Goal: Communication & Community: Answer question/provide support

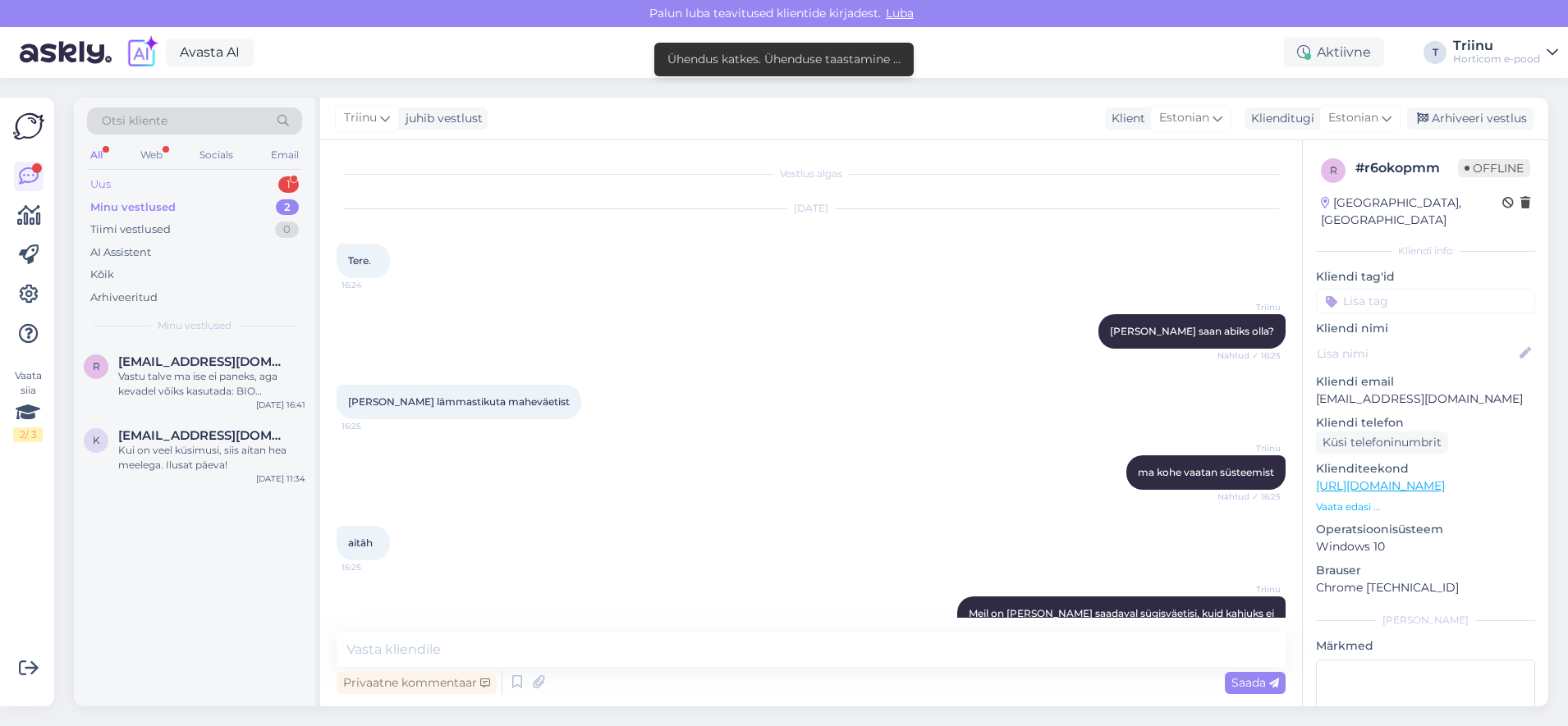
scroll to position [1507, 0]
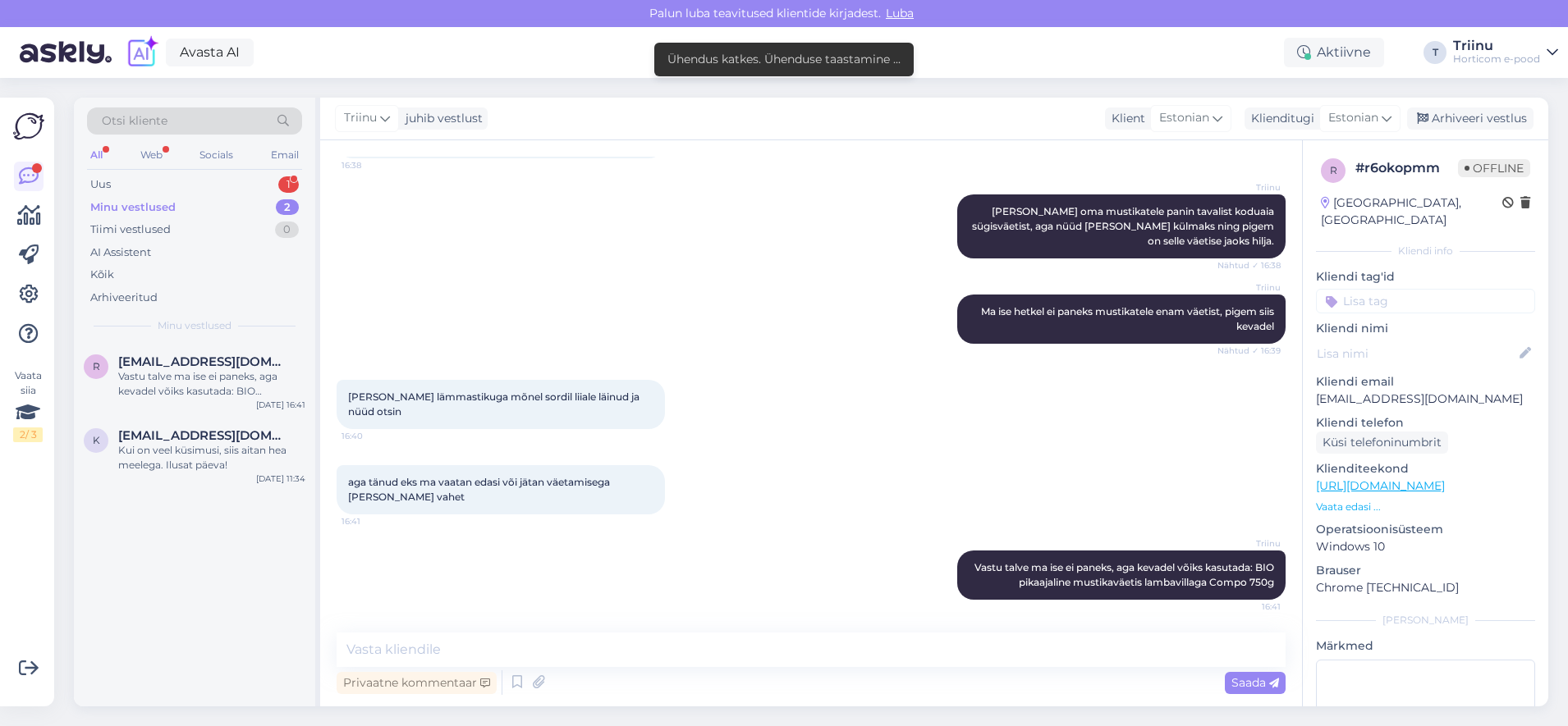
click at [149, 207] on div "Minu vestlused" at bounding box center [132, 207] width 85 height 16
click at [135, 183] on div "Uus 1" at bounding box center [195, 185] width 215 height 23
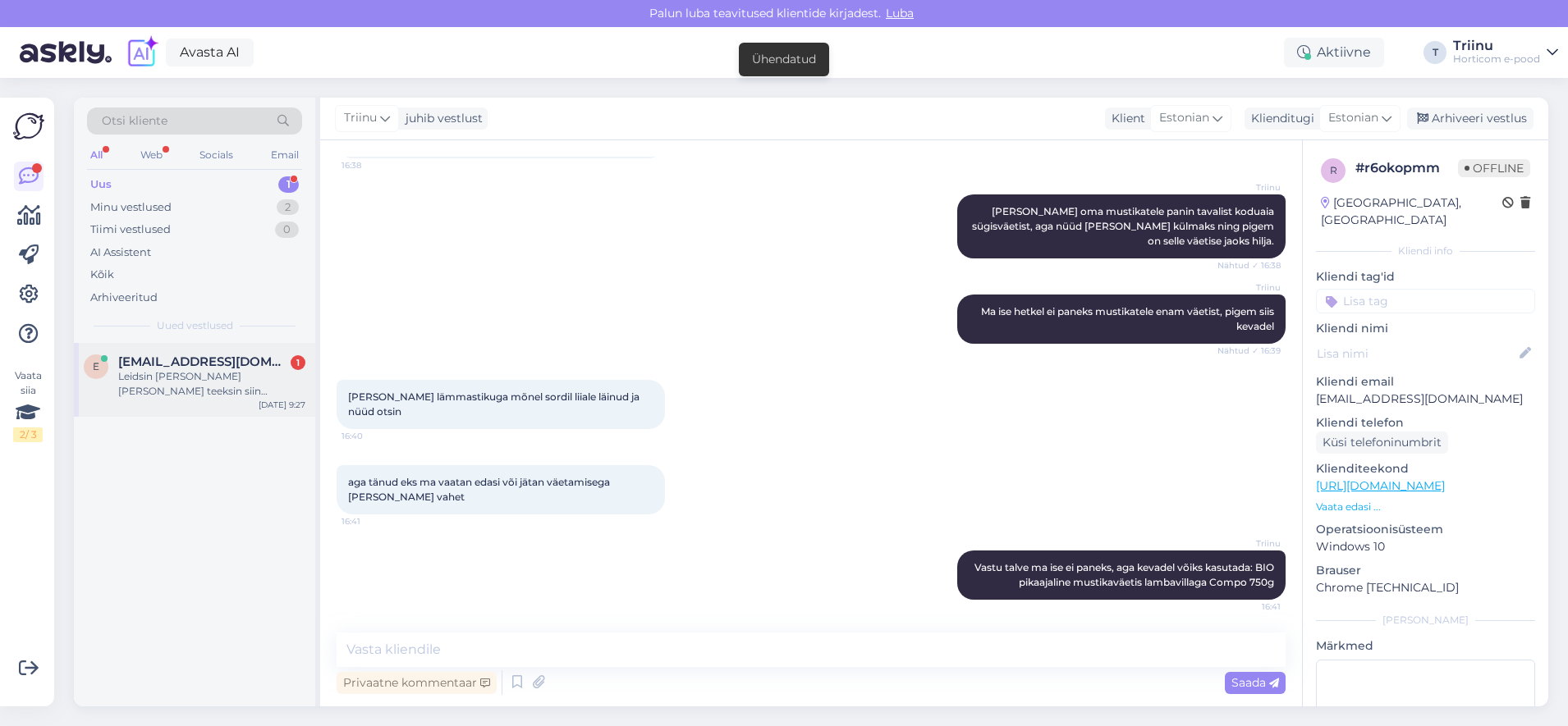
click at [168, 368] on span "[EMAIL_ADDRESS][DOMAIN_NAME]" at bounding box center [203, 361] width 171 height 14
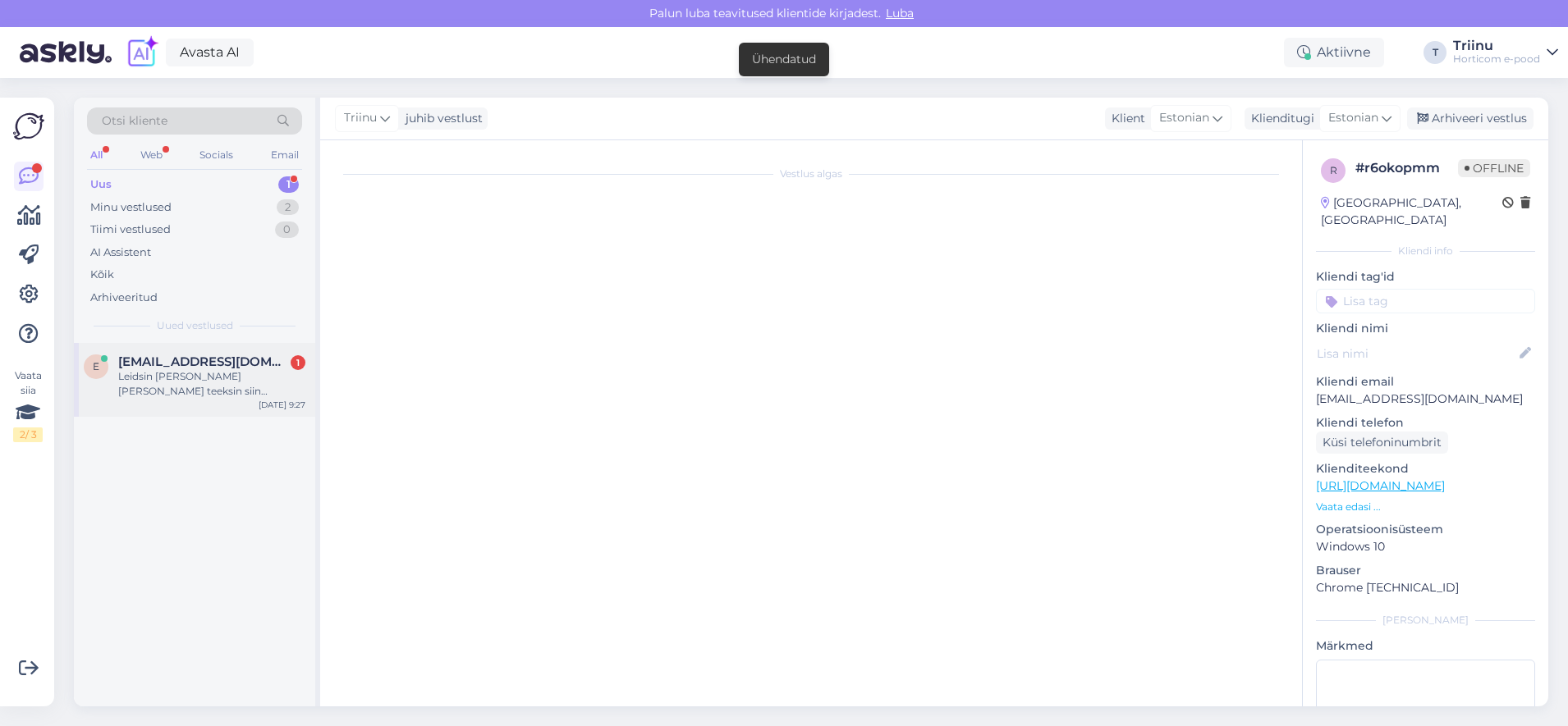
scroll to position [0, 0]
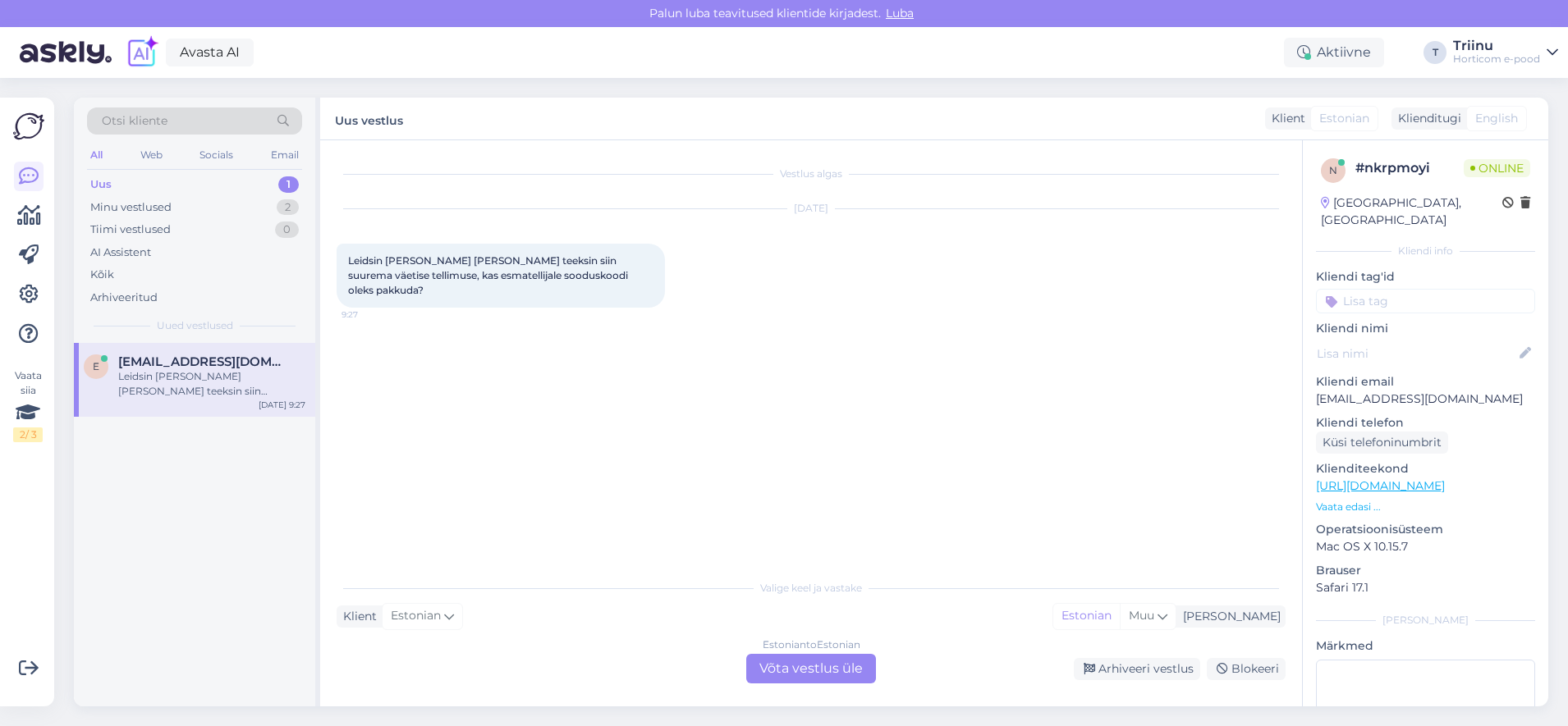
click at [794, 671] on div "Estonian to Estonian Võta vestlus üle" at bounding box center [811, 669] width 129 height 30
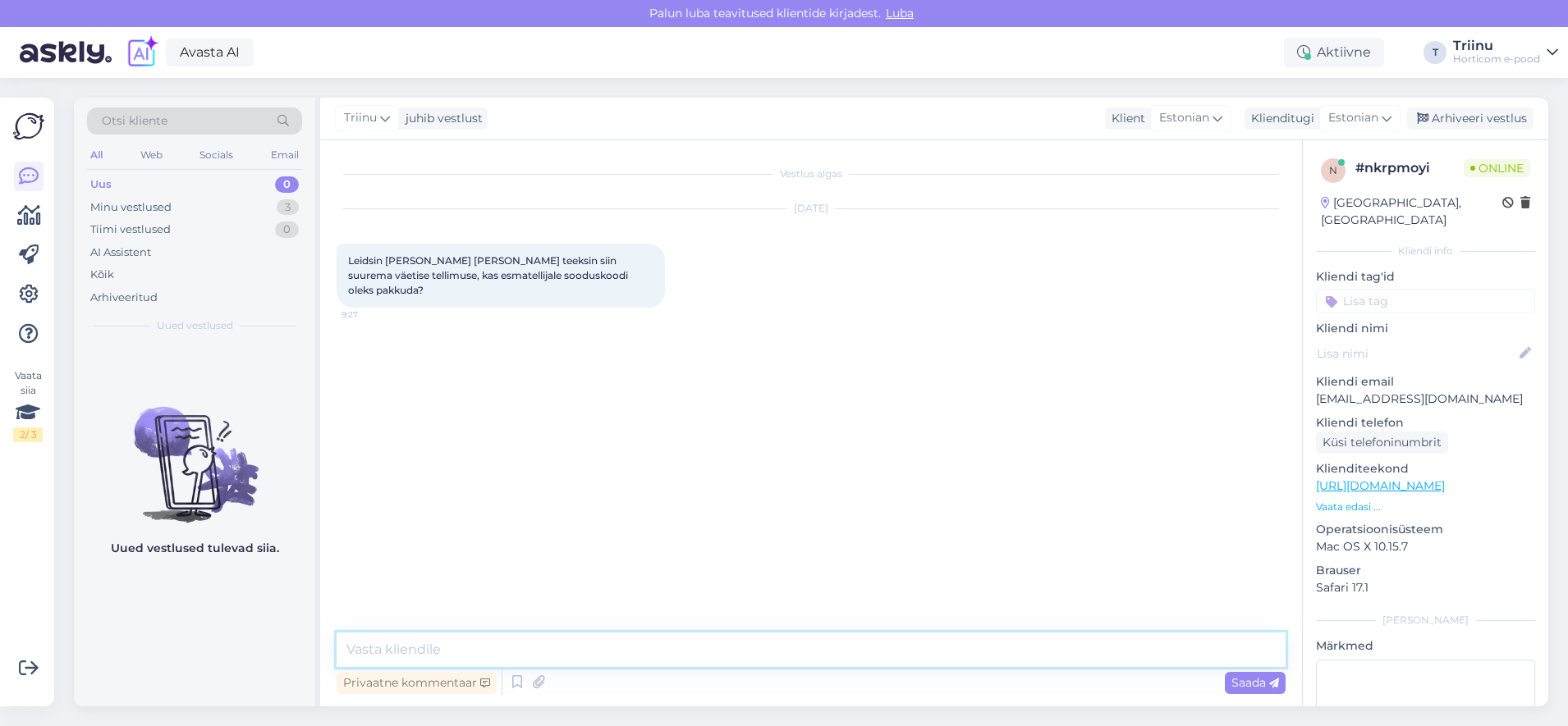
click at [519, 656] on textarea at bounding box center [811, 650] width 949 height 34
type textarea "[PERSON_NAME], saate kasutada sooduskoodi: ELLY10"
click at [1247, 679] on span "Saada" at bounding box center [1256, 682] width 48 height 14
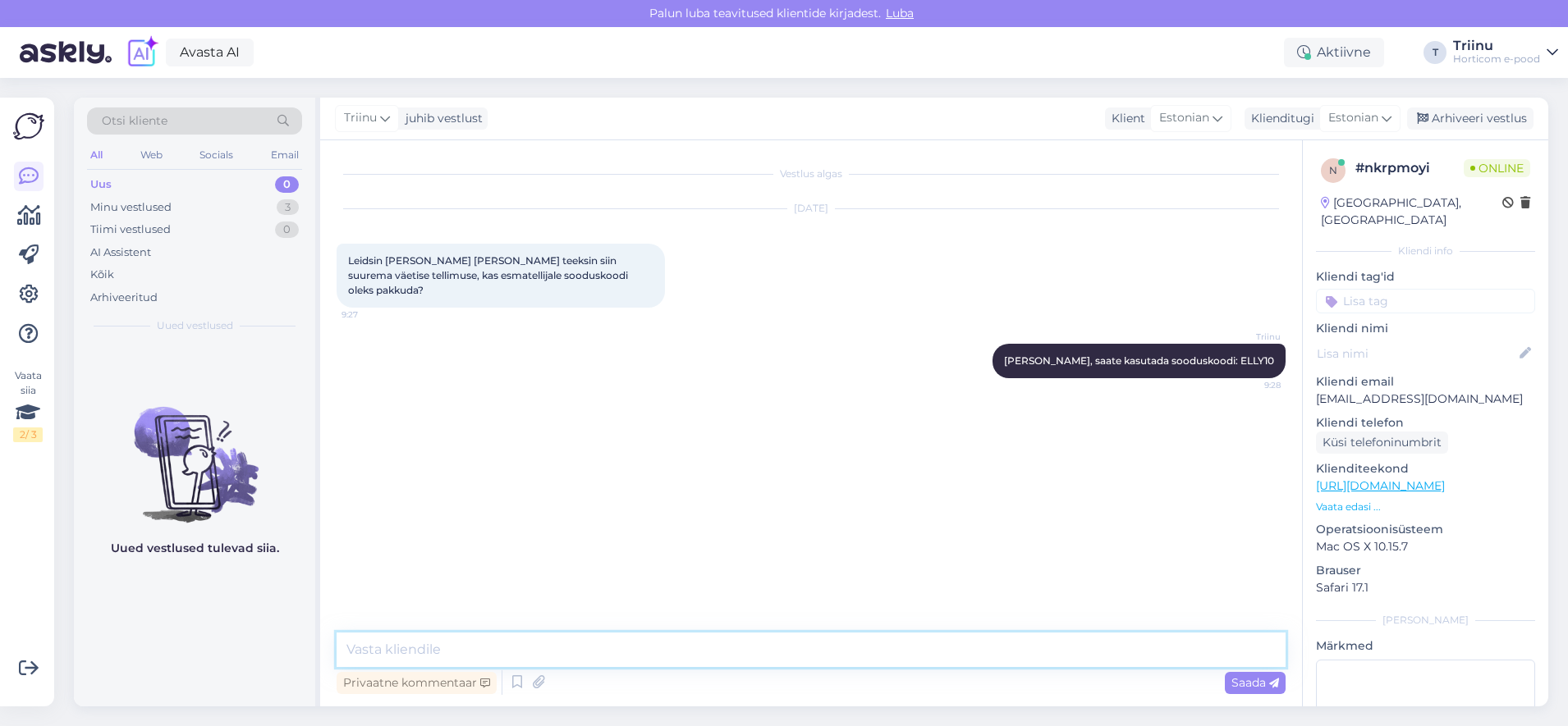
click at [499, 649] on textarea at bounding box center [811, 650] width 949 height 34
type textarea "s"
type textarea "See kood annab soodustuse kõikidele tavahinnaga toodetele. Kampaaniahindadele s…"
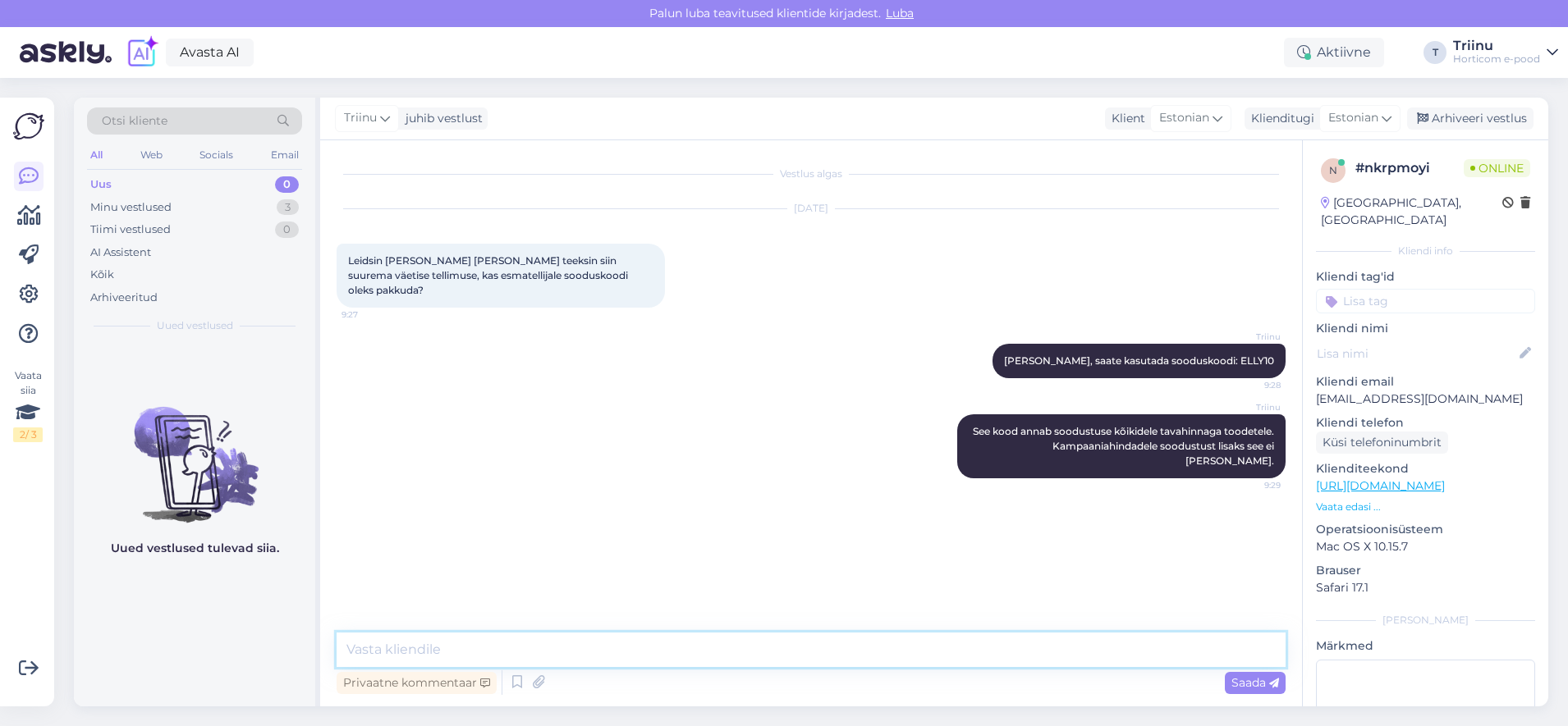
type textarea "K"
type textarea "H"
type textarea "K"
type textarea "Kui soovite abi õigete toodete leidmisel, siis aitan [PERSON_NAME] hea meelega."
